Goal: Transaction & Acquisition: Download file/media

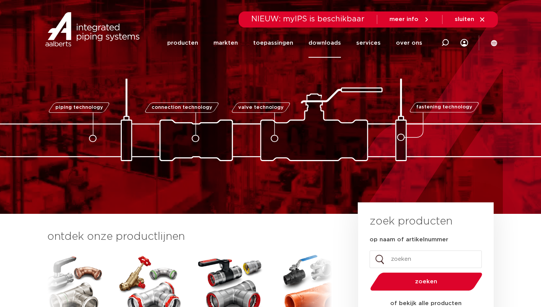
click at [329, 41] on link "downloads" at bounding box center [325, 42] width 32 height 29
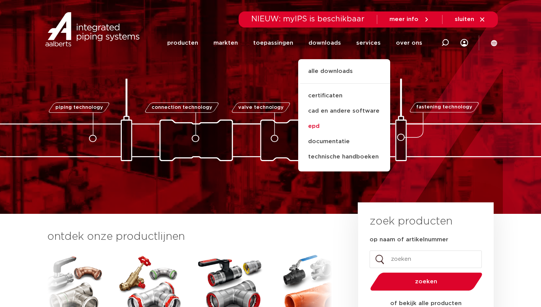
click at [324, 132] on link "epd" at bounding box center [344, 126] width 92 height 15
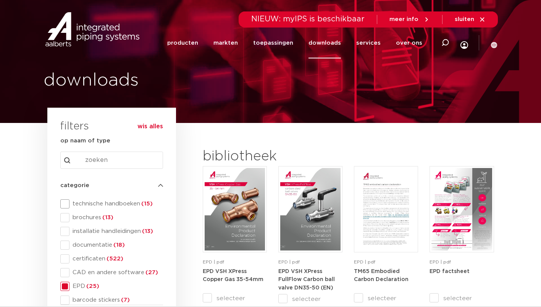
click at [65, 202] on span at bounding box center [64, 203] width 9 height 9
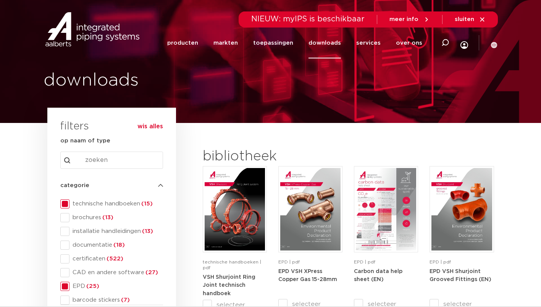
click at [65, 284] on span at bounding box center [64, 286] width 9 height 9
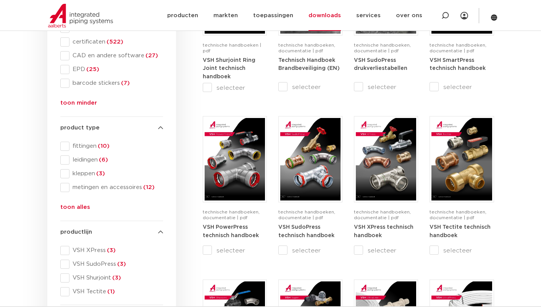
scroll to position [234, 0]
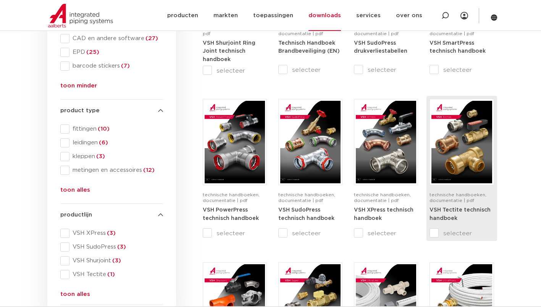
click at [430, 231] on input "selecteer" at bounding box center [446, 233] width 32 height 9
checkbox input "true"
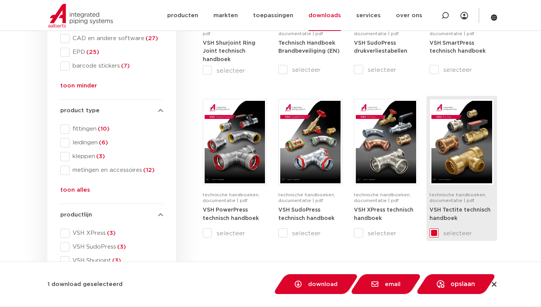
click at [455, 162] on img at bounding box center [461, 142] width 60 height 82
